Goal: Task Accomplishment & Management: Manage account settings

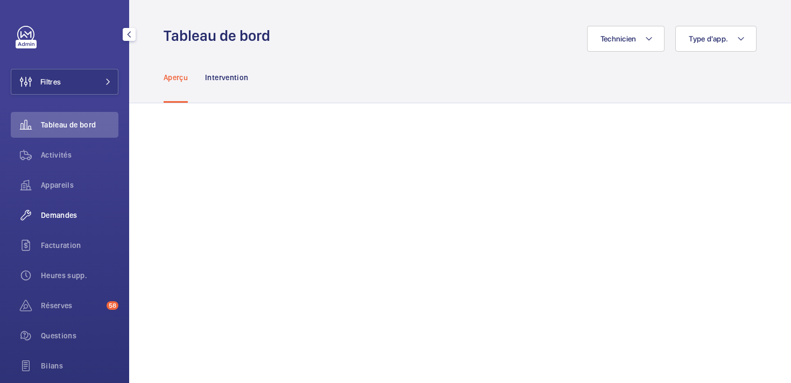
click at [56, 222] on div "Demandes" at bounding box center [65, 215] width 108 height 26
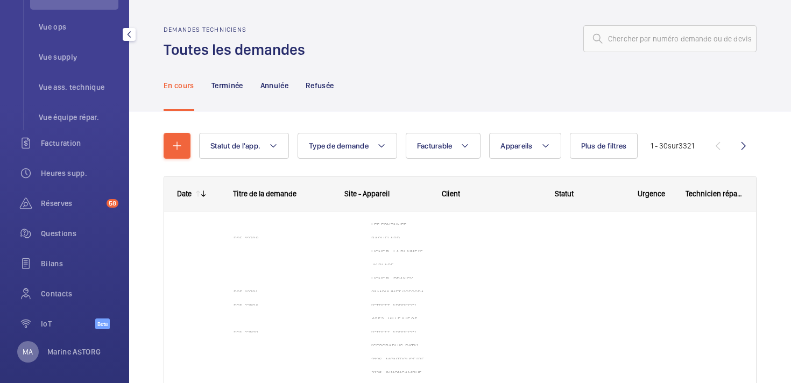
scroll to position [249, 0]
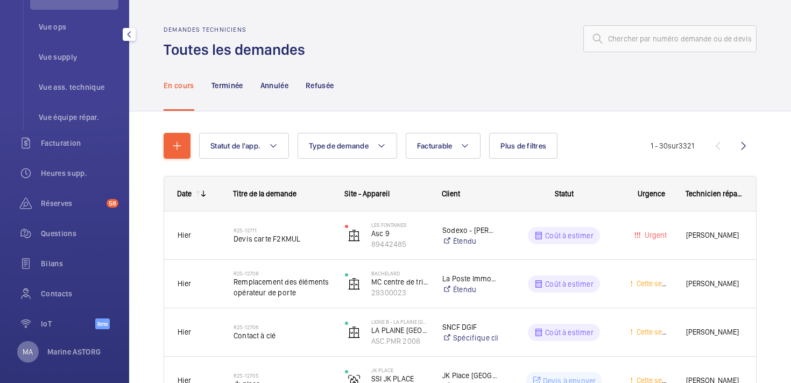
click at [26, 354] on p "MA" at bounding box center [28, 351] width 10 height 11
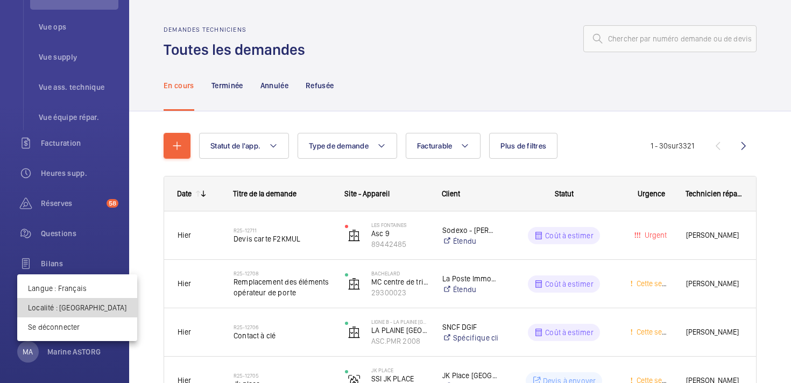
click at [77, 303] on p "Localité : [GEOGRAPHIC_DATA]" at bounding box center [77, 307] width 98 height 11
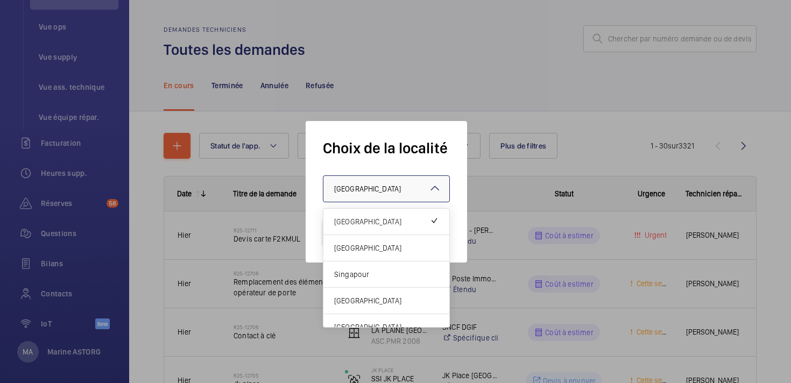
click at [358, 188] on div "× [GEOGRAPHIC_DATA]" at bounding box center [381, 188] width 94 height 11
click at [361, 246] on span "[GEOGRAPHIC_DATA]" at bounding box center [386, 248] width 104 height 11
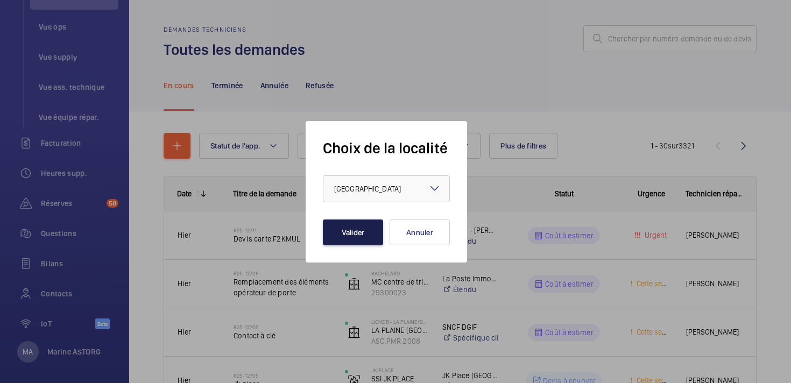
click at [356, 236] on button "Valider" at bounding box center [353, 233] width 60 height 26
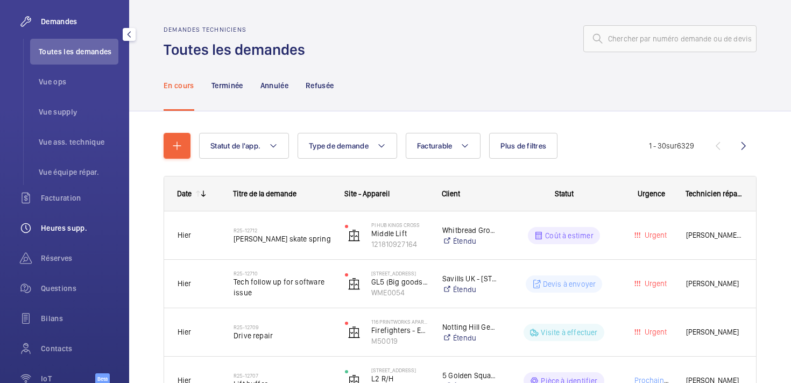
click at [54, 221] on div "Heures supp." at bounding box center [65, 228] width 108 height 26
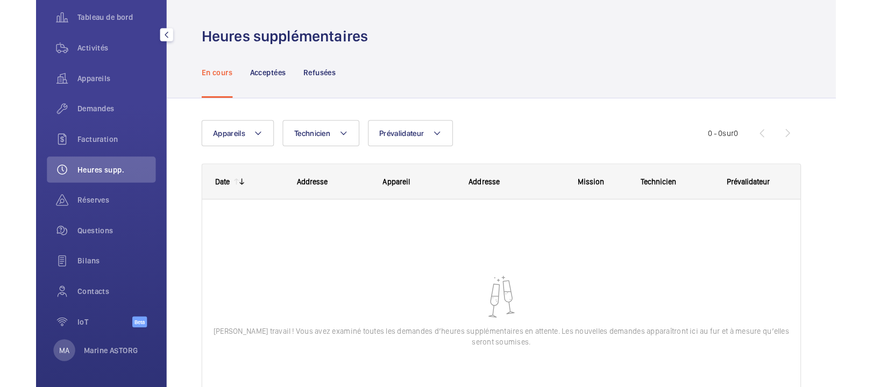
scroll to position [108, 0]
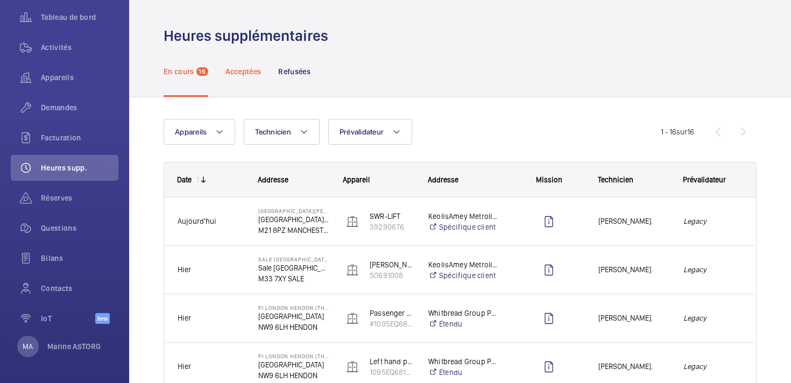
click at [243, 71] on p "Acceptées" at bounding box center [243, 71] width 36 height 11
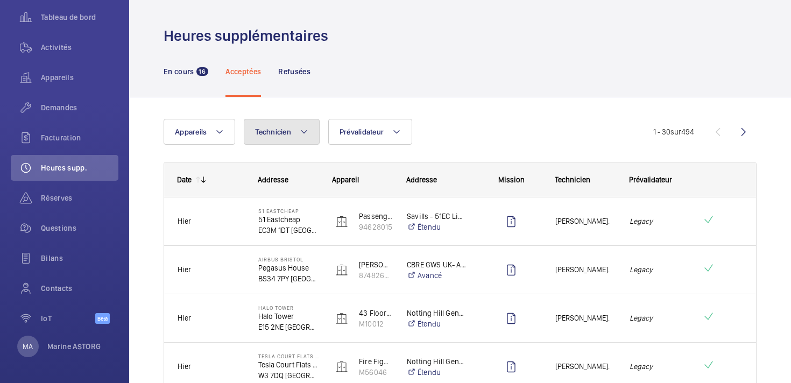
click at [288, 132] on span "Technicien" at bounding box center [273, 132] width 36 height 9
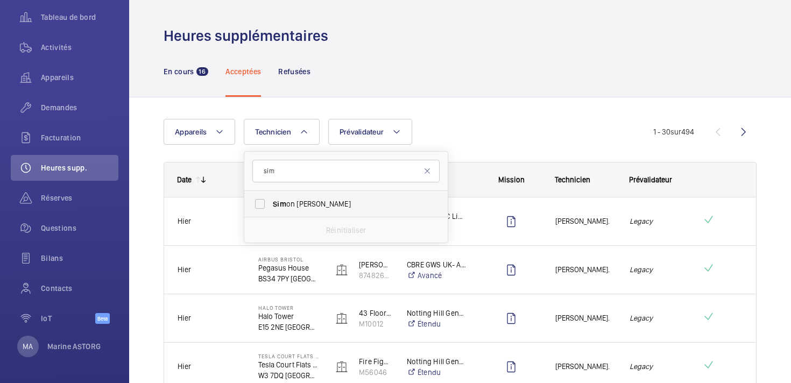
type input "sim"
click at [308, 209] on label "Sim on Raymond" at bounding box center [337, 204] width 187 height 26
click at [271, 209] on input "Sim on Raymond" at bounding box center [260, 204] width 22 height 22
checkbox input "true"
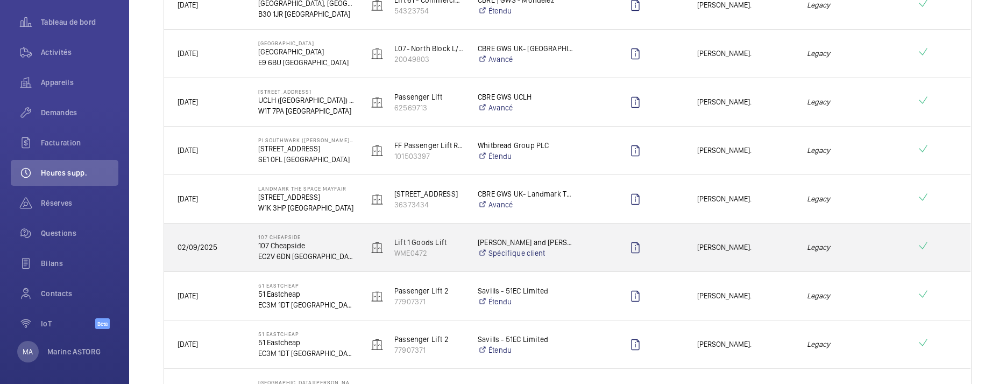
scroll to position [412, 0]
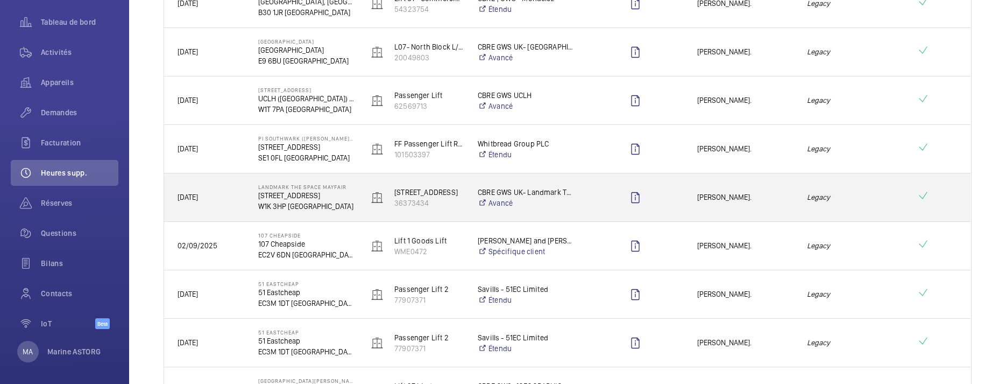
click at [790, 200] on em "Legacy" at bounding box center [855, 197] width 96 height 12
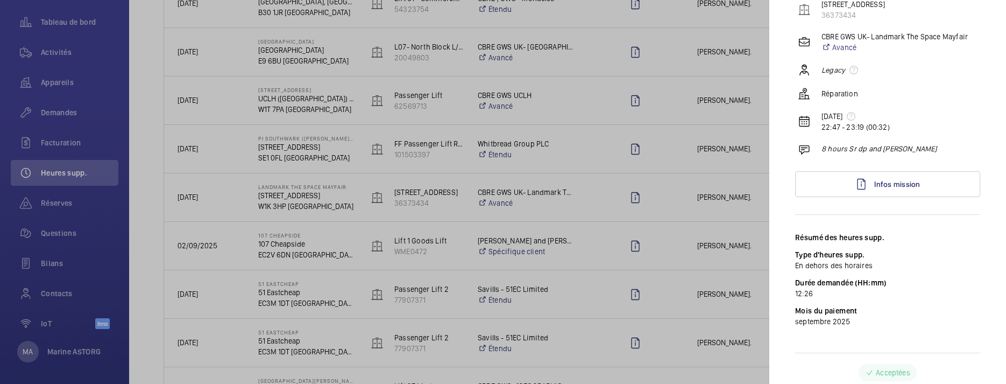
scroll to position [104, 0]
